Goal: Complete application form

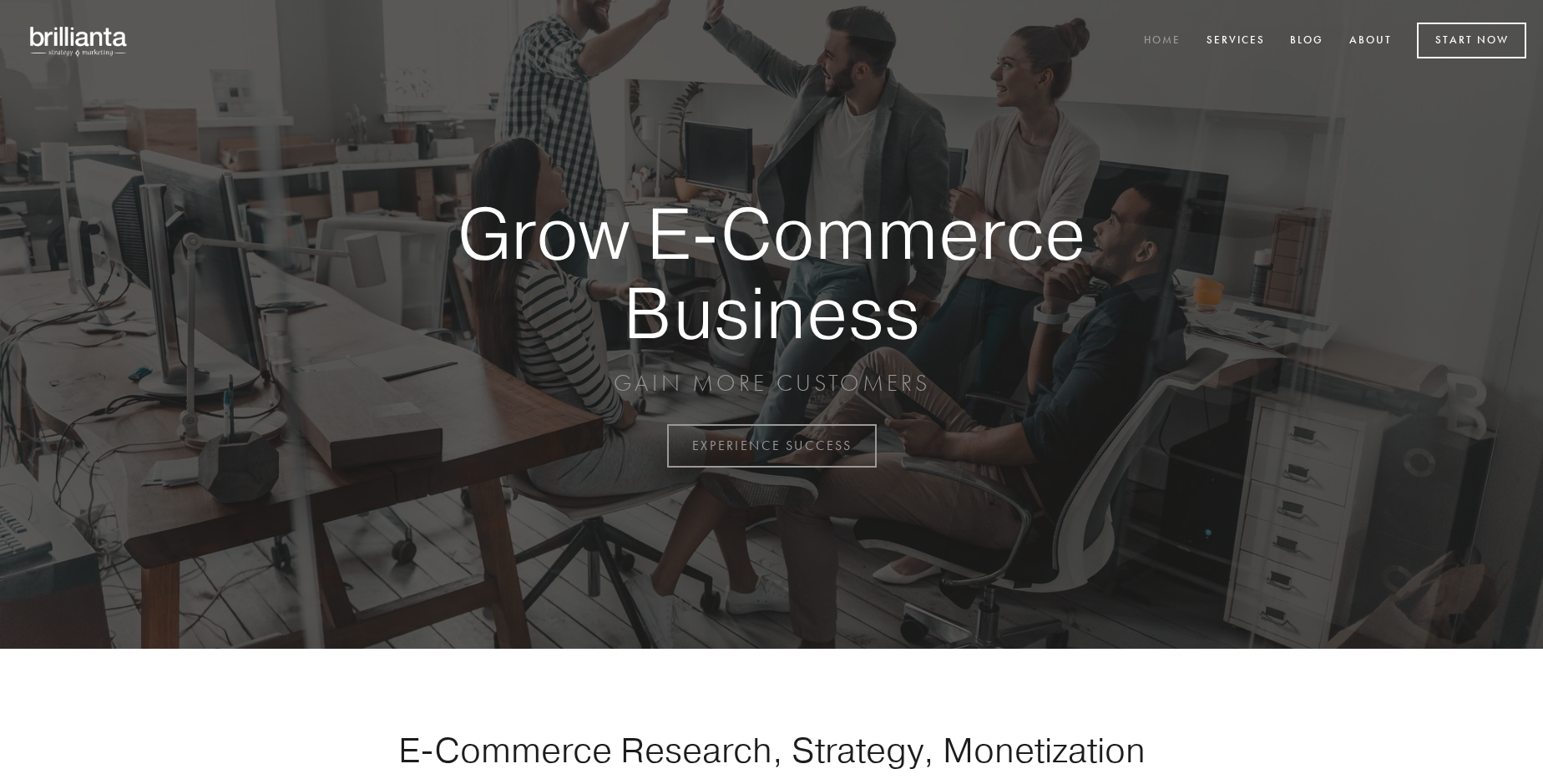
scroll to position [4375, 0]
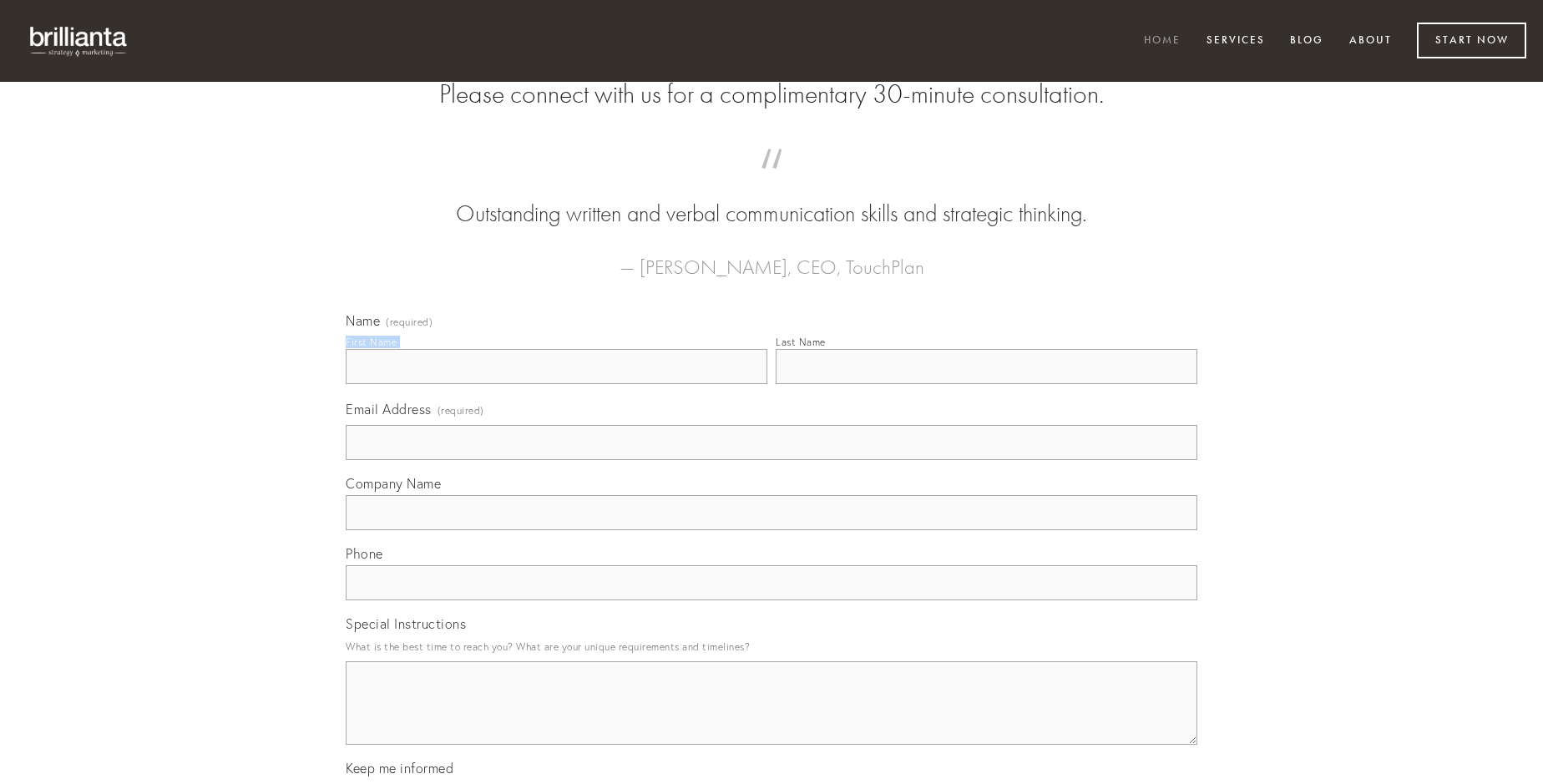
type input "[PERSON_NAME]"
click at [986, 384] on input "Last Name" at bounding box center [987, 366] width 422 height 35
type input "[PERSON_NAME]"
click at [772, 460] on input "Email Address (required)" at bounding box center [772, 442] width 852 height 35
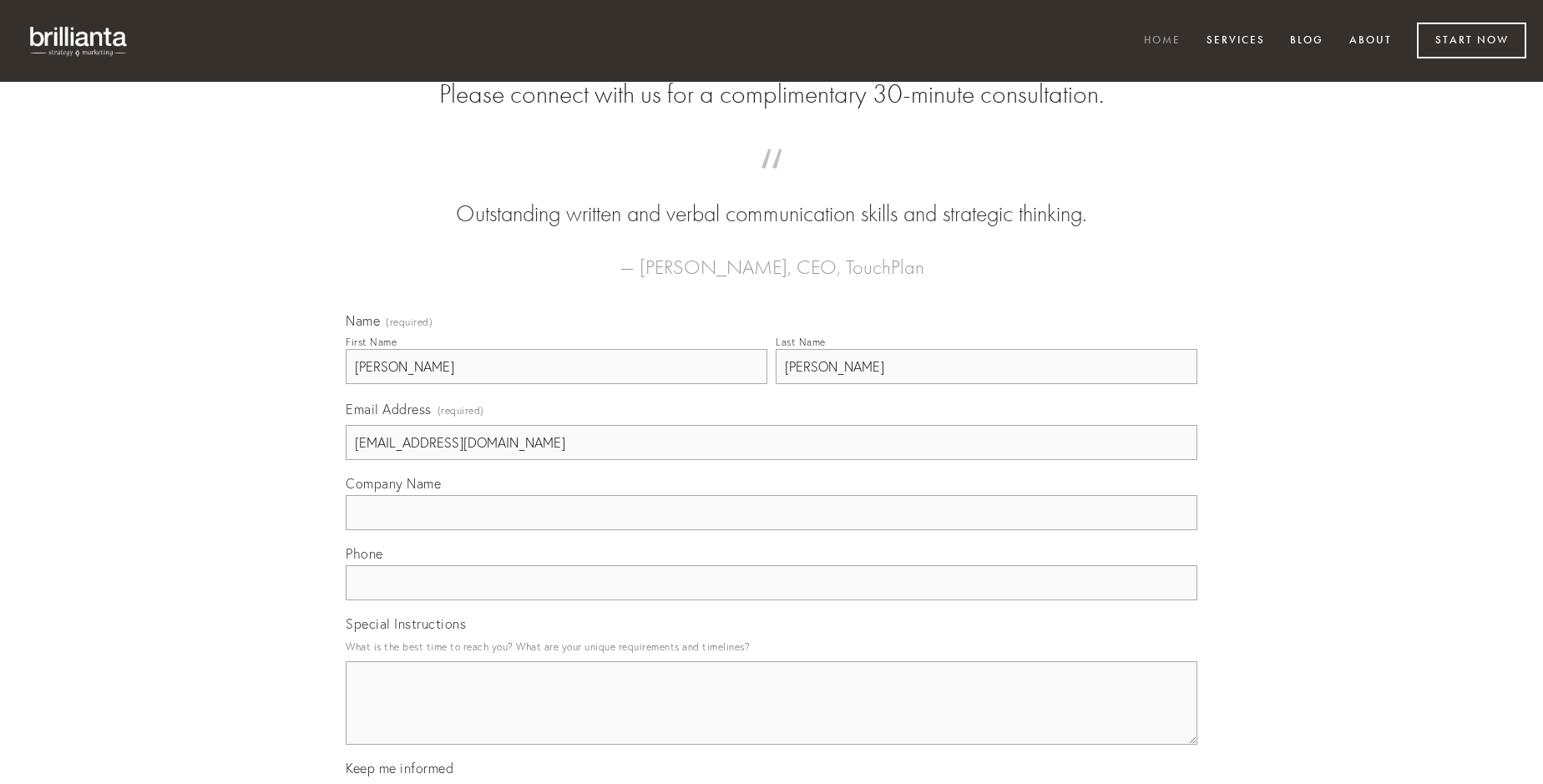
type input "[EMAIL_ADDRESS][DOMAIN_NAME]"
click at [772, 530] on input "Company Name" at bounding box center [772, 512] width 852 height 35
type input "caritas"
click at [772, 600] on input "text" at bounding box center [772, 583] width 852 height 35
click at [772, 718] on textarea "Special Instructions" at bounding box center [772, 703] width 852 height 83
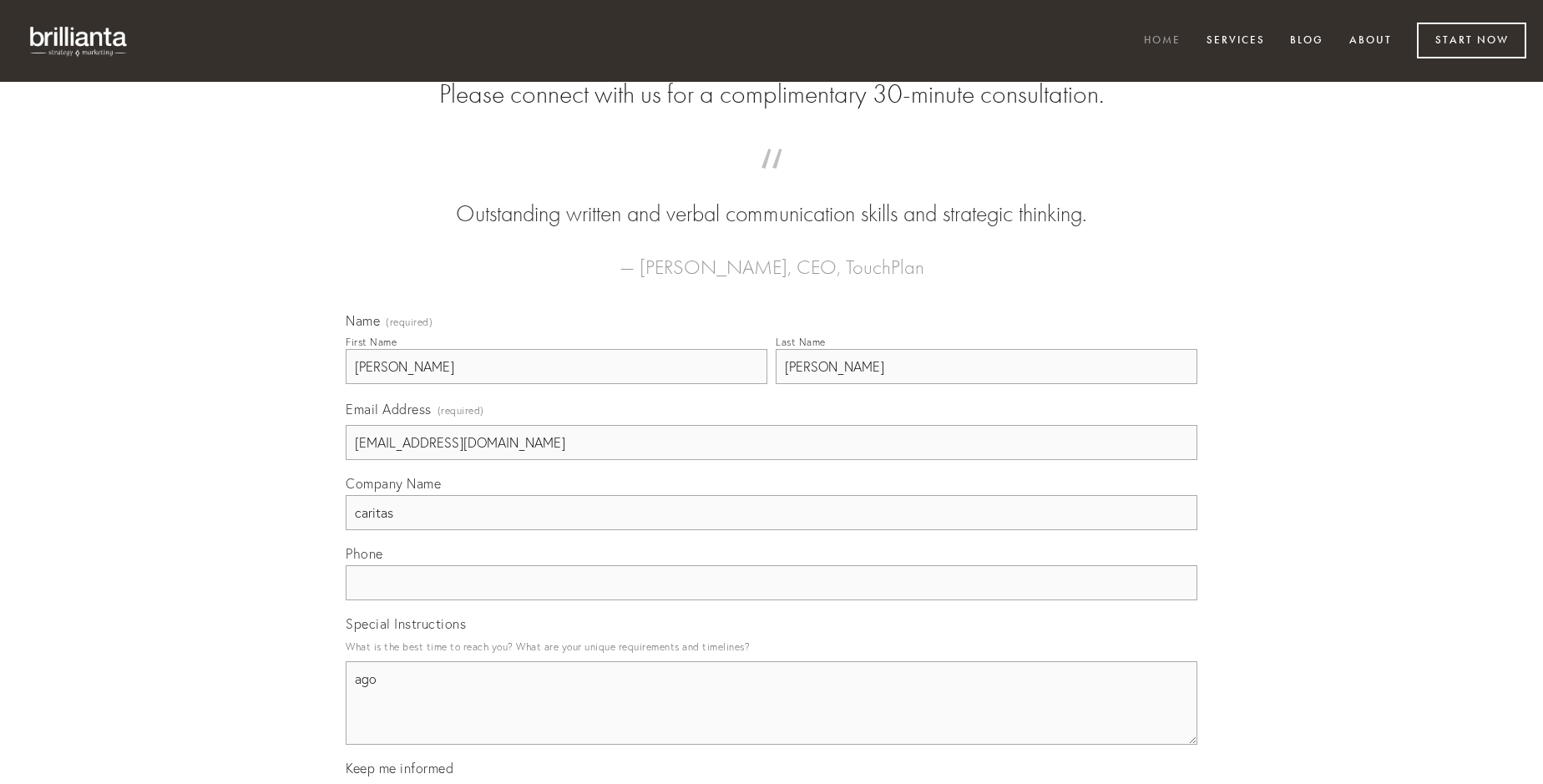
type textarea "ago"
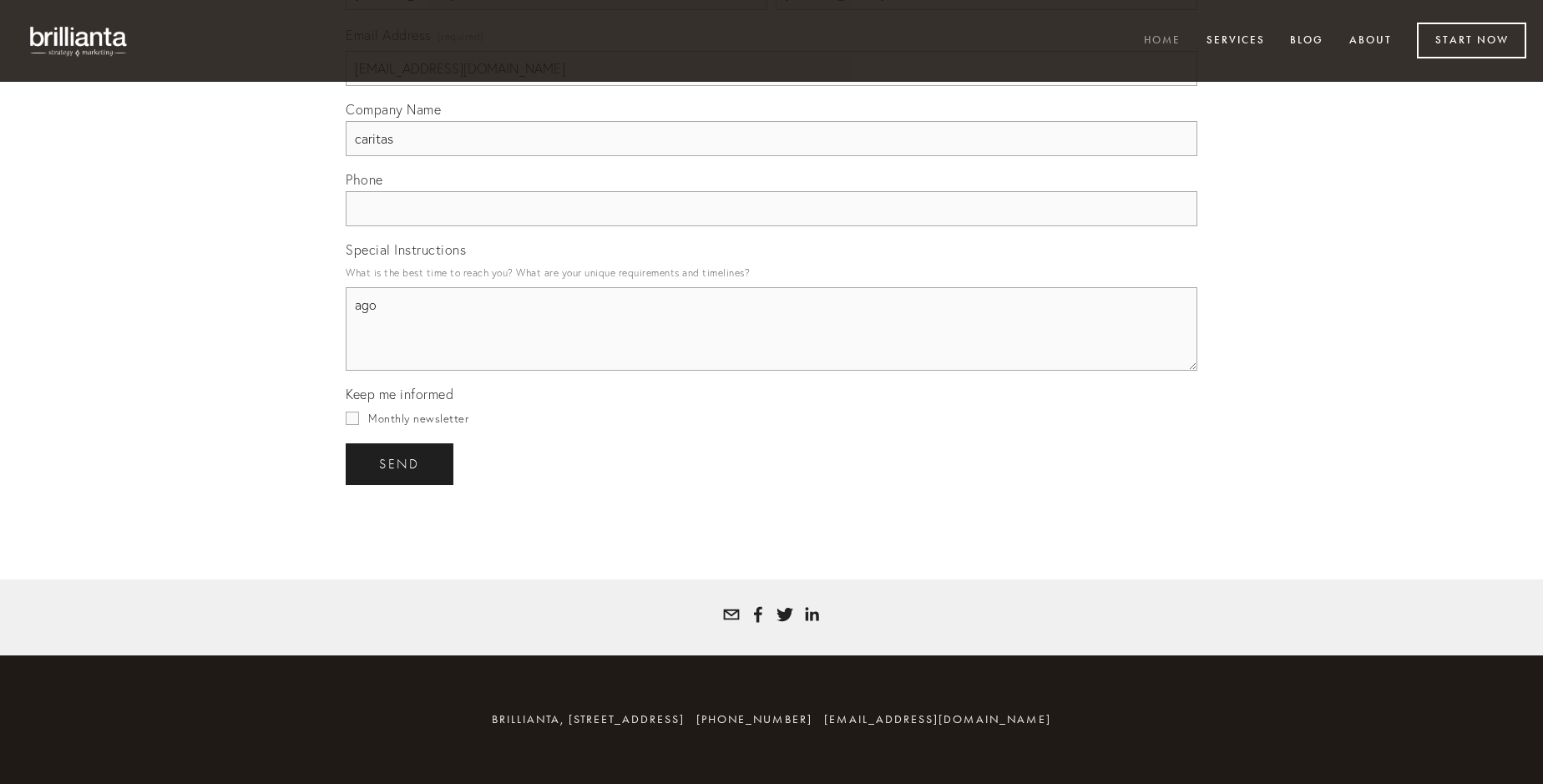
click at [401, 463] on span "send" at bounding box center [399, 464] width 41 height 15
